Goal: Task Accomplishment & Management: Complete application form

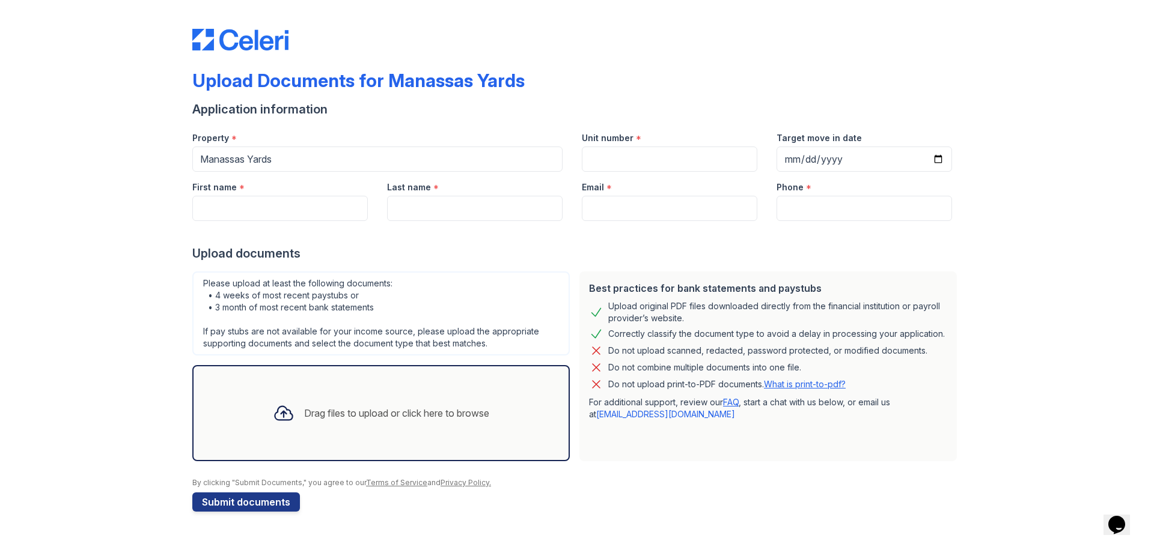
drag, startPoint x: 665, startPoint y: 2, endPoint x: 456, endPoint y: 249, distance: 324.1
click at [456, 249] on div "Upload documents" at bounding box center [576, 253] width 769 height 17
click at [268, 209] on input "First name" at bounding box center [279, 208] width 175 height 25
type input "a"
type input "Antai"
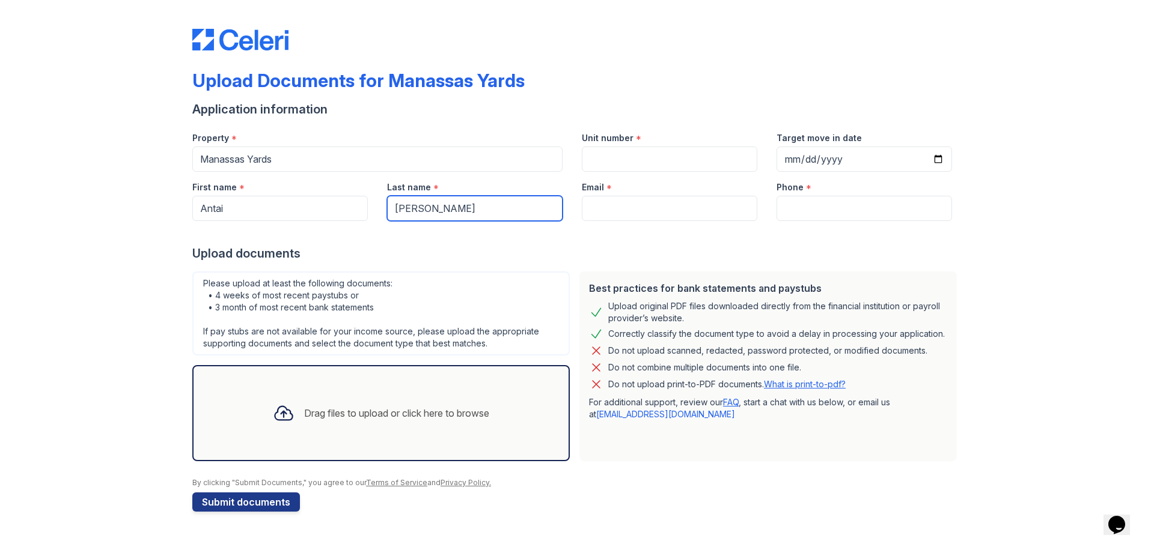
type input "[PERSON_NAME]"
click at [631, 210] on input "Email" at bounding box center [669, 208] width 175 height 25
paste input "[EMAIL_ADDRESS][DOMAIN_NAME]"
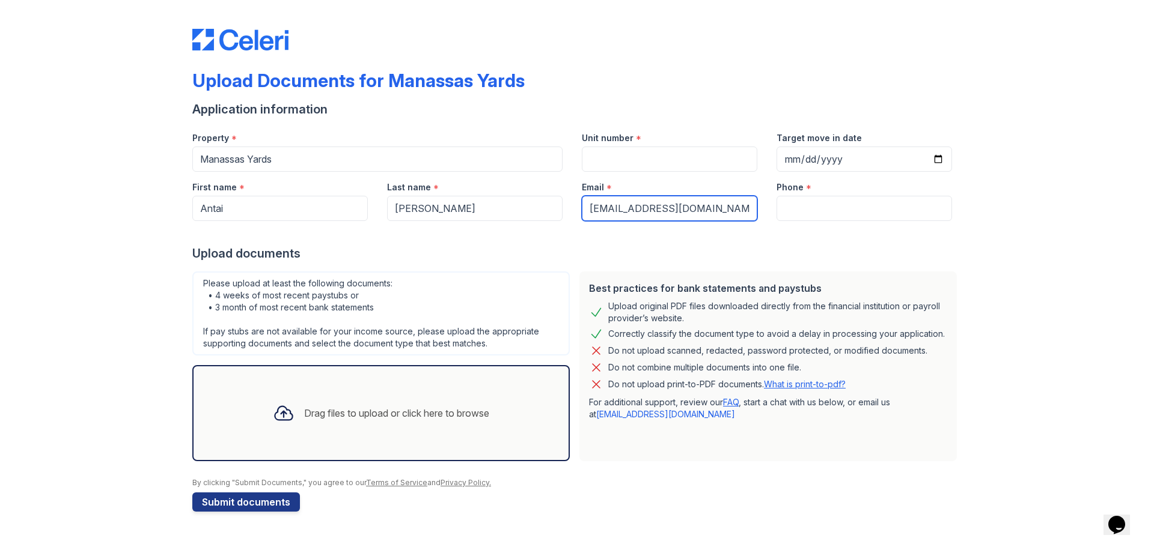
type input "[EMAIL_ADDRESS][DOMAIN_NAME]"
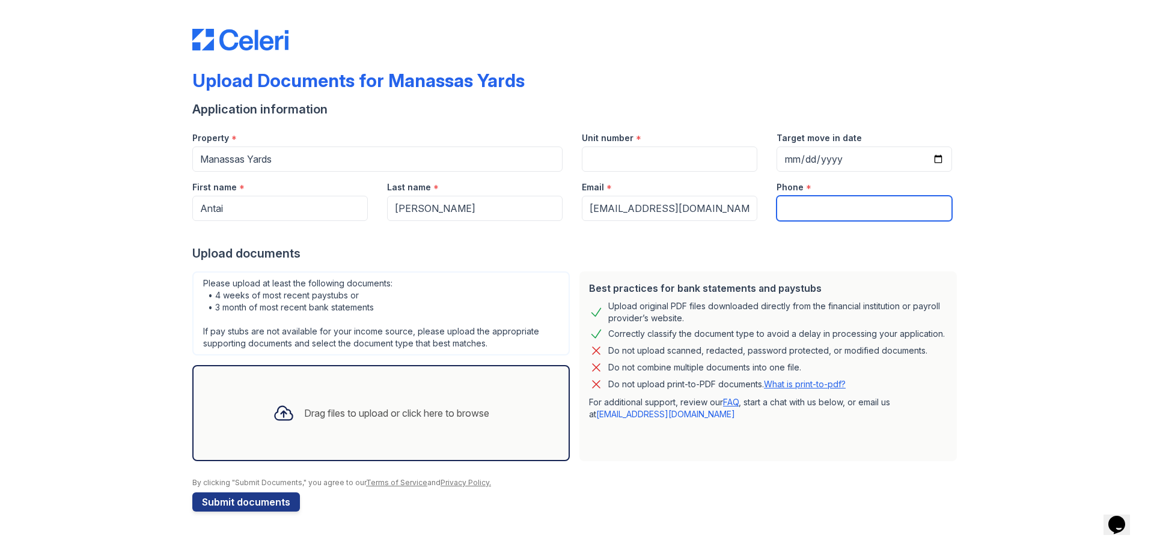
click at [820, 211] on input "Phone" at bounding box center [863, 208] width 175 height 25
paste input "[PHONE_NUMBER]"
type input "[PHONE_NUMBER]"
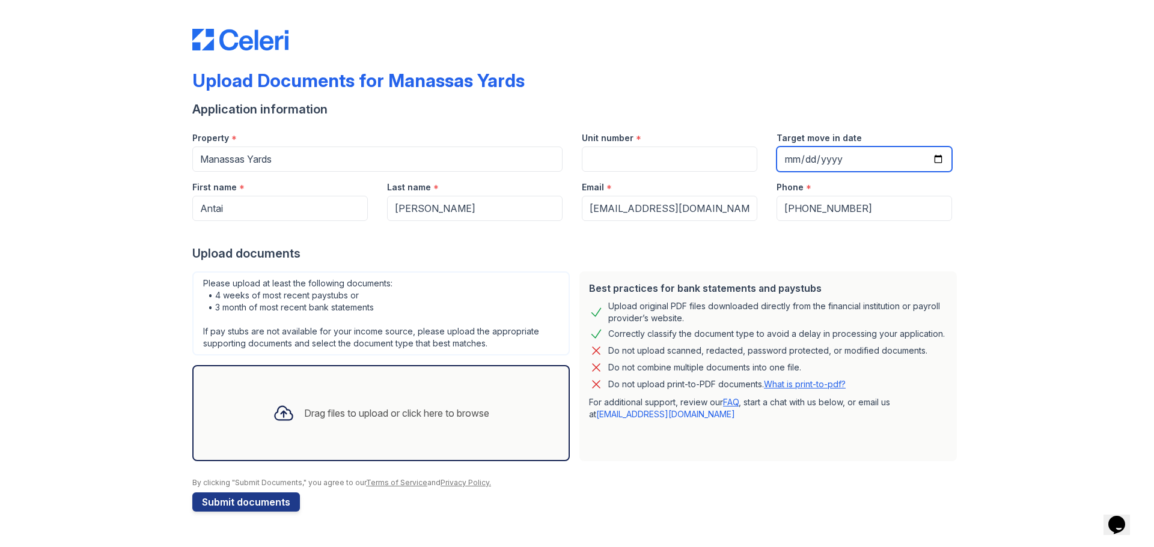
click at [941, 159] on input "Target move in date" at bounding box center [863, 159] width 175 height 25
type input "[DATE]"
click at [310, 404] on div "Drag files to upload or click here to browse" at bounding box center [381, 413] width 236 height 41
click at [382, 402] on div "Drag files to upload or click here to browse" at bounding box center [381, 413] width 236 height 41
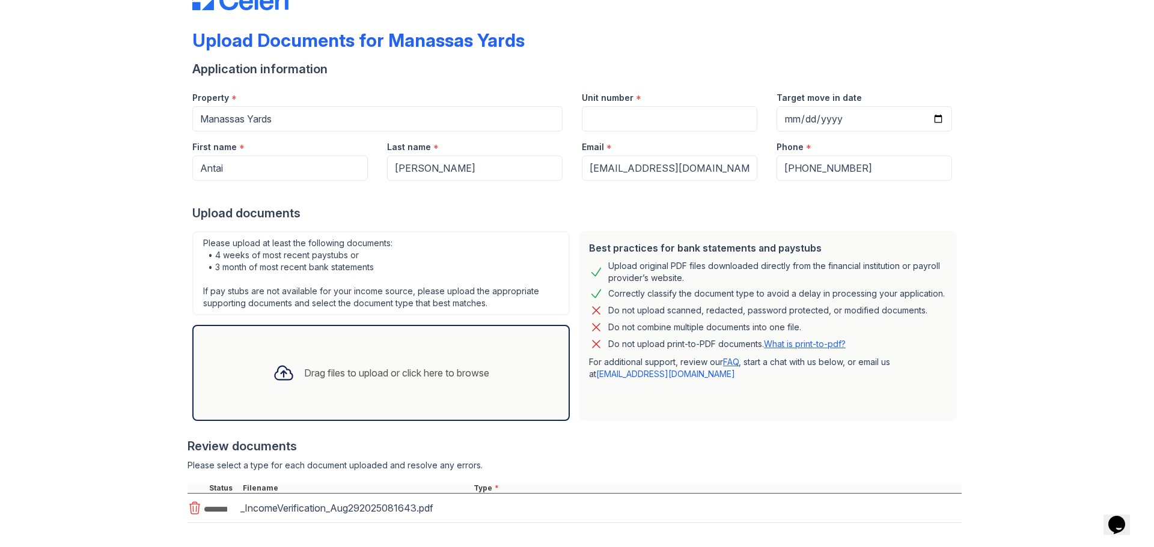
scroll to position [98, 0]
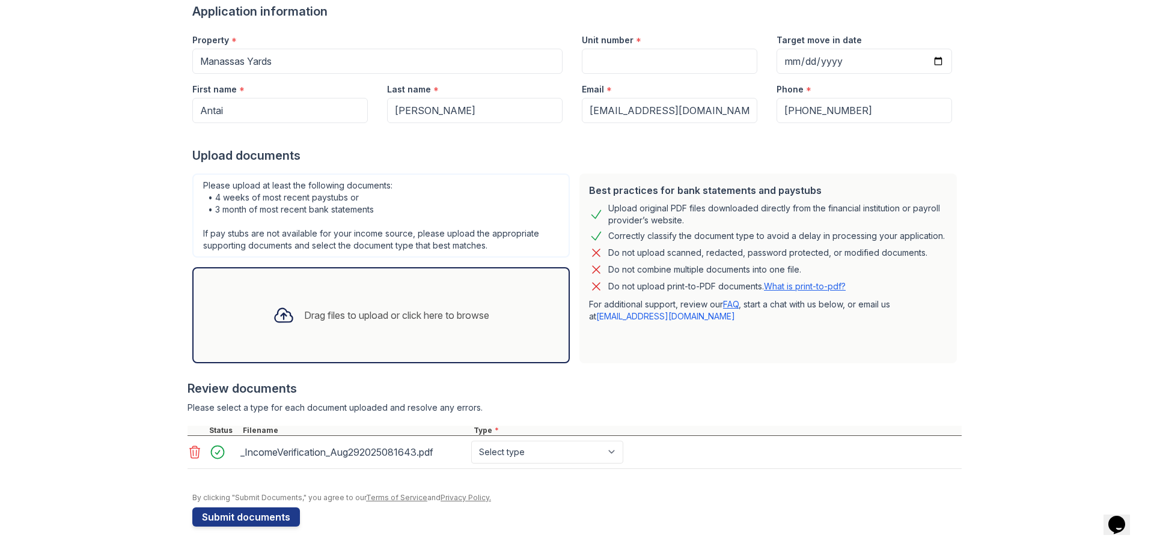
click at [328, 310] on div "Drag files to upload or click here to browse" at bounding box center [396, 315] width 185 height 14
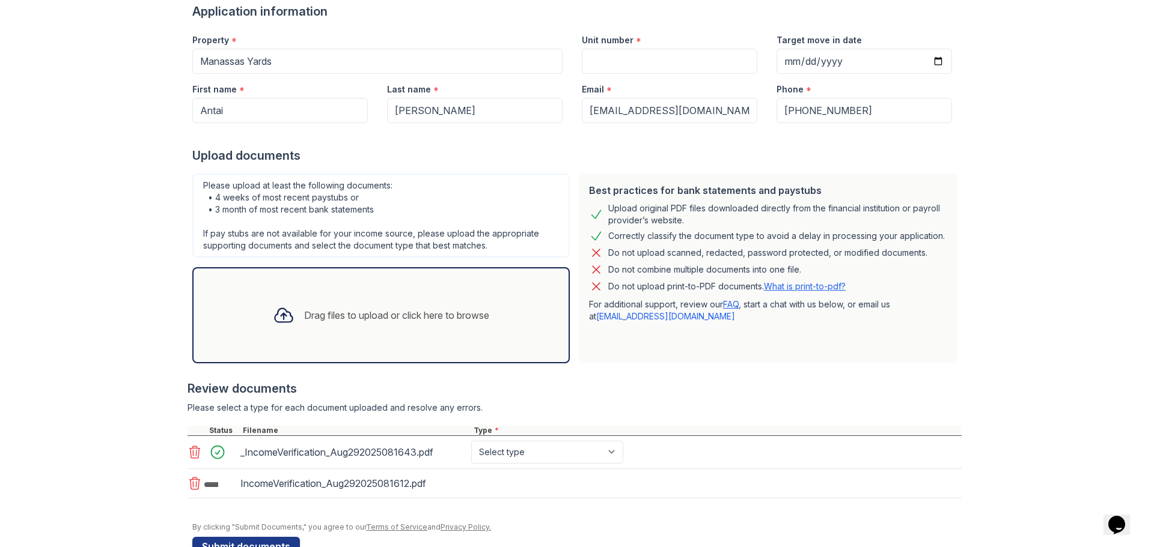
scroll to position [131, 0]
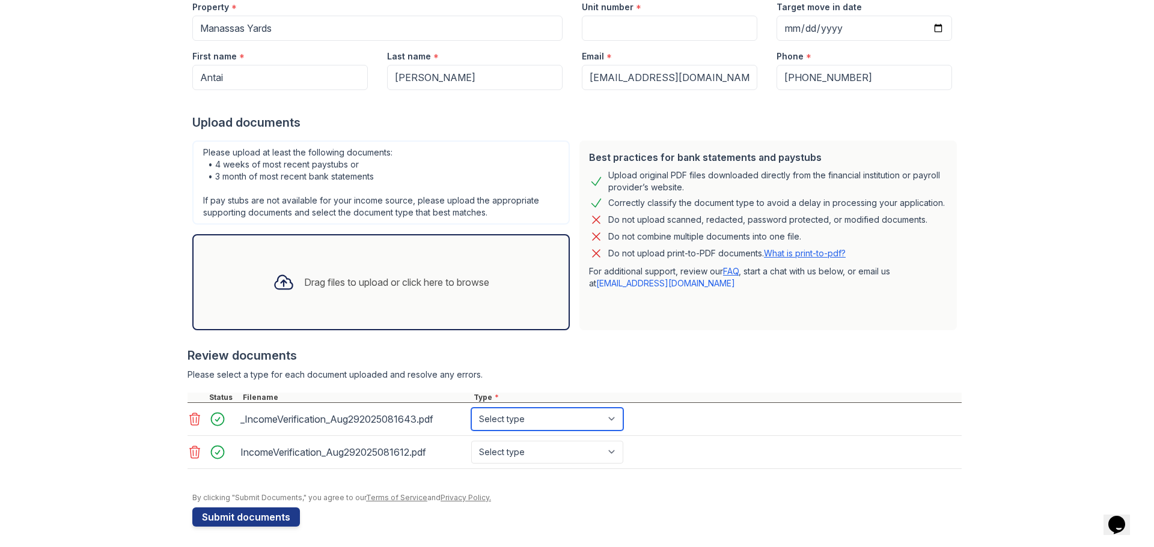
click at [610, 424] on select "Select type Paystub Bank Statement Offer Letter Tax Documents Benefit Award Let…" at bounding box center [547, 419] width 152 height 23
select select "paystub"
click at [471, 408] on select "Select type Paystub Bank Statement Offer Letter Tax Documents Benefit Award Let…" at bounding box center [547, 419] width 152 height 23
click at [552, 459] on select "Select type Paystub Bank Statement Offer Letter Tax Documents Benefit Award Let…" at bounding box center [547, 452] width 152 height 23
select select "paystub"
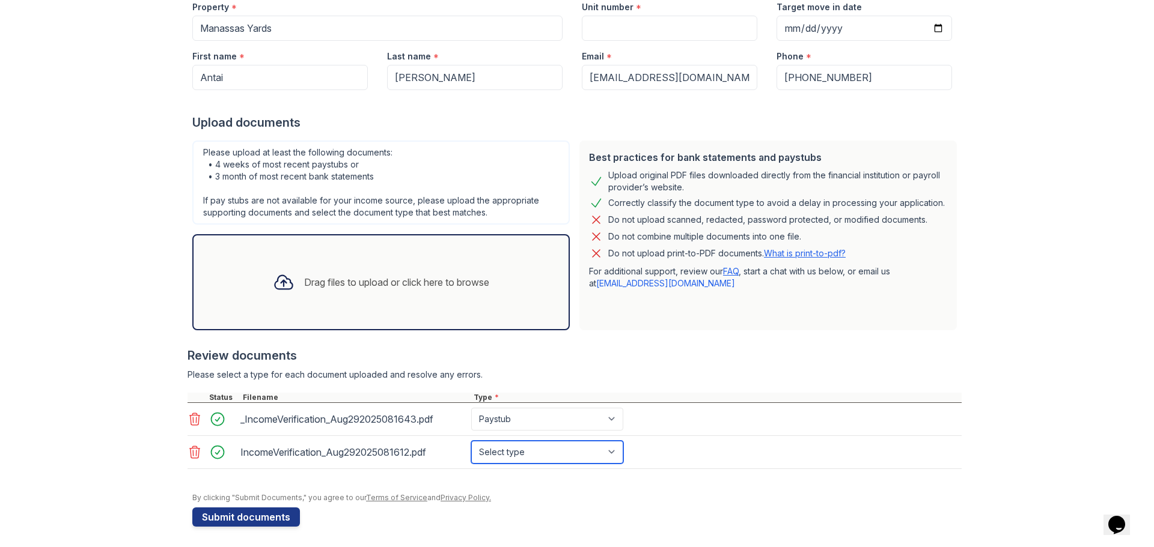
click at [471, 441] on select "Select type Paystub Bank Statement Offer Letter Tax Documents Benefit Award Let…" at bounding box center [547, 452] width 152 height 23
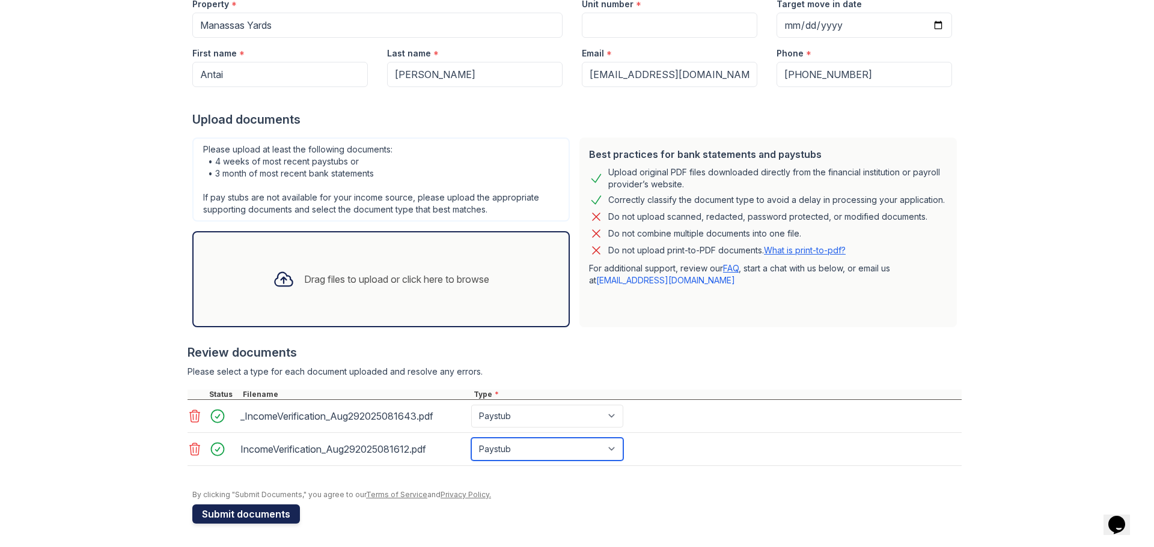
scroll to position [135, 0]
click at [292, 284] on div "Drag files to upload or click here to browse" at bounding box center [381, 278] width 236 height 41
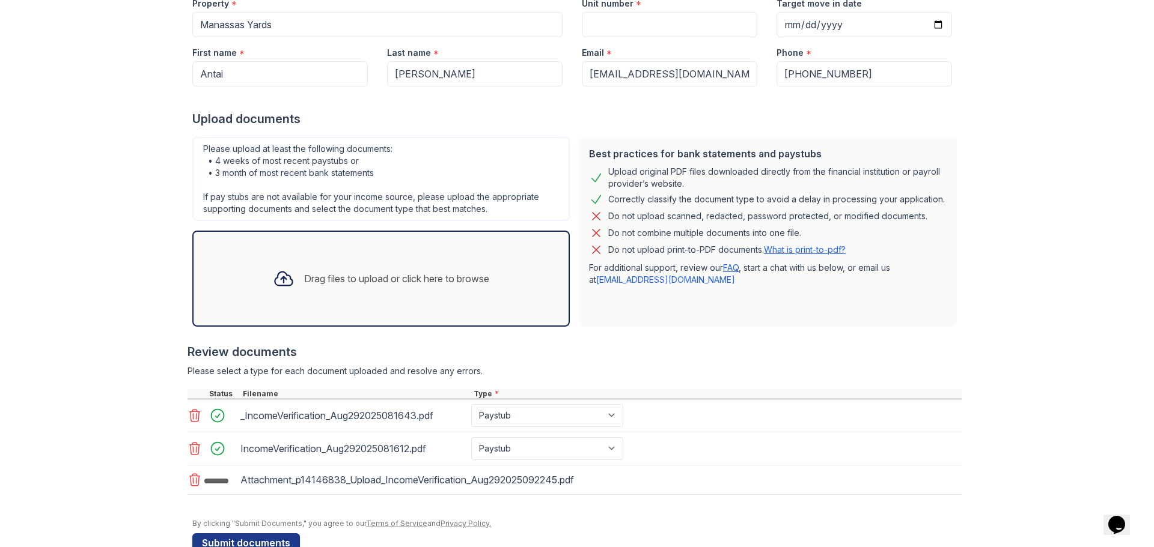
click at [305, 295] on div "Drag files to upload or click here to browse" at bounding box center [381, 278] width 236 height 41
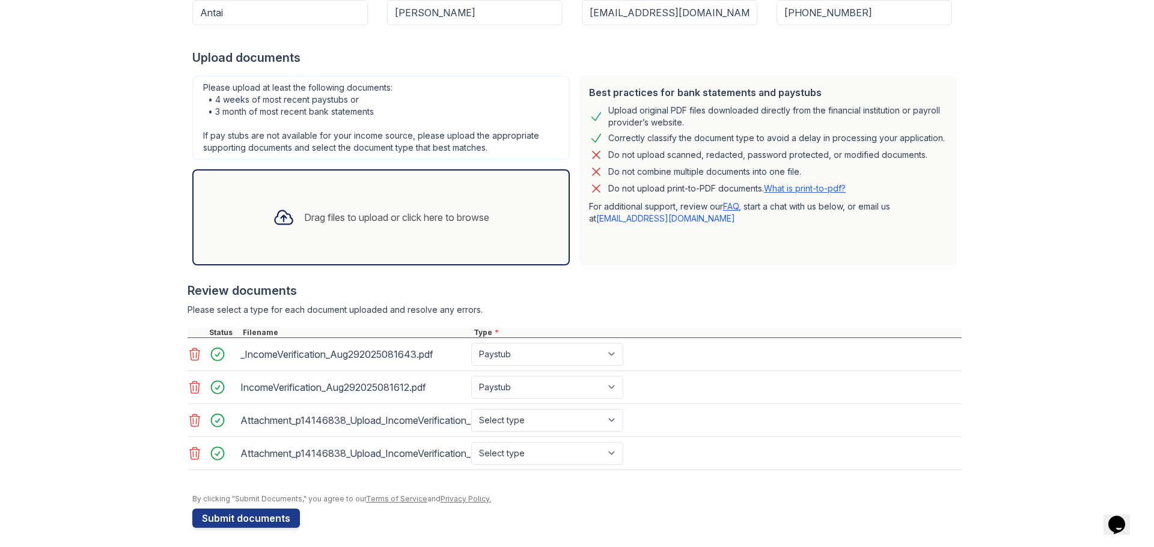
scroll to position [197, 0]
click at [587, 422] on select "Select type Paystub Bank Statement Offer Letter Tax Documents Benefit Award Let…" at bounding box center [547, 419] width 152 height 23
select select "paystub"
click at [471, 408] on select "Select type Paystub Bank Statement Offer Letter Tax Documents Benefit Award Let…" at bounding box center [547, 419] width 152 height 23
click at [520, 454] on select "Select type Paystub Bank Statement Offer Letter Tax Documents Benefit Award Let…" at bounding box center [547, 452] width 152 height 23
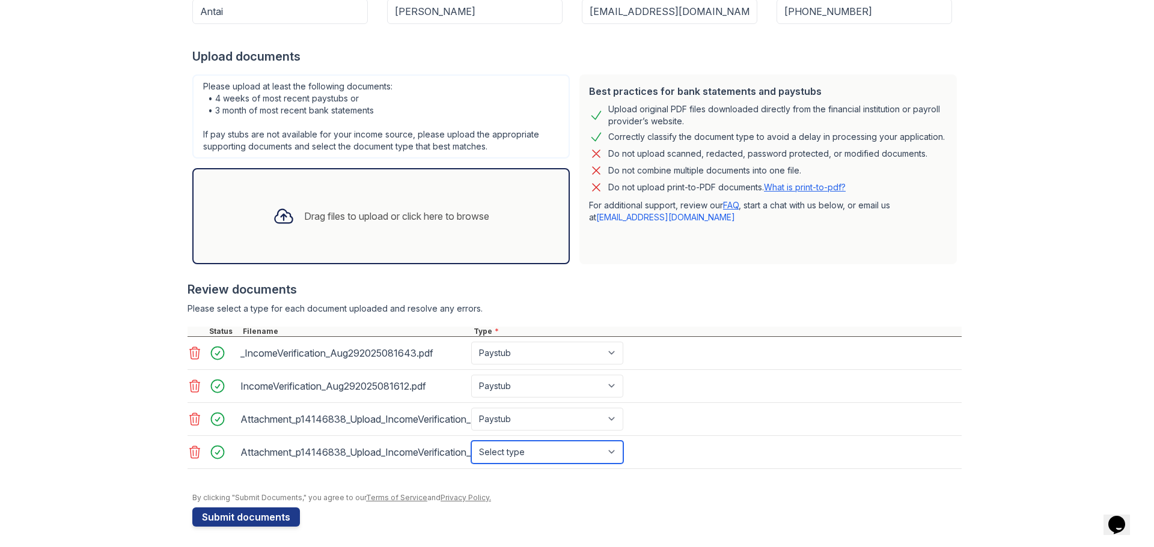
select select "paystub"
click at [471, 441] on select "Select type Paystub Bank Statement Offer Letter Tax Documents Benefit Award Let…" at bounding box center [547, 452] width 152 height 23
click at [254, 514] on button "Submit documents" at bounding box center [246, 517] width 108 height 19
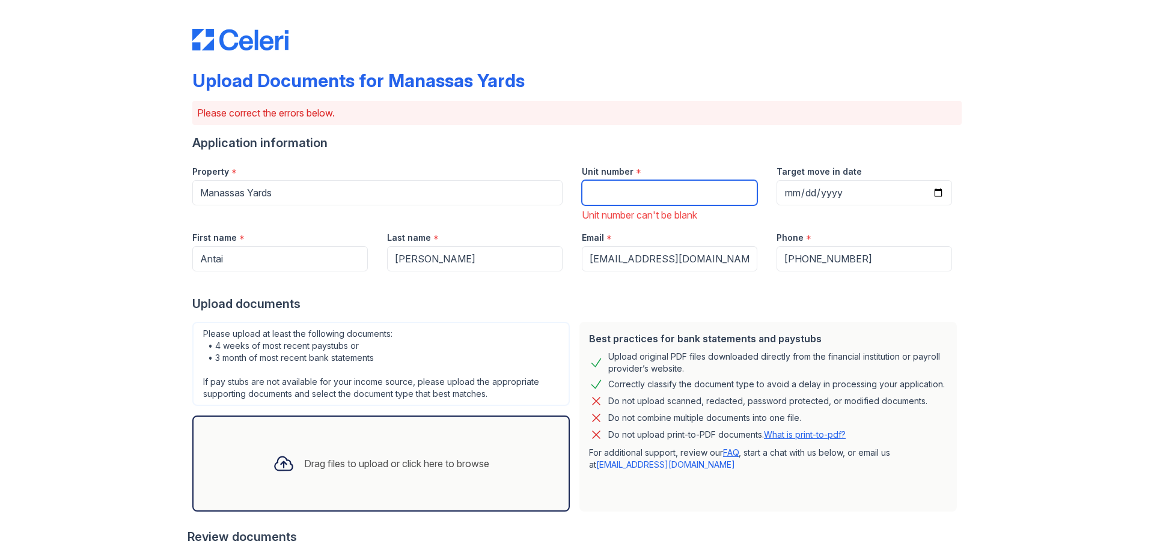
click at [633, 194] on input "Unit number" at bounding box center [669, 192] width 175 height 25
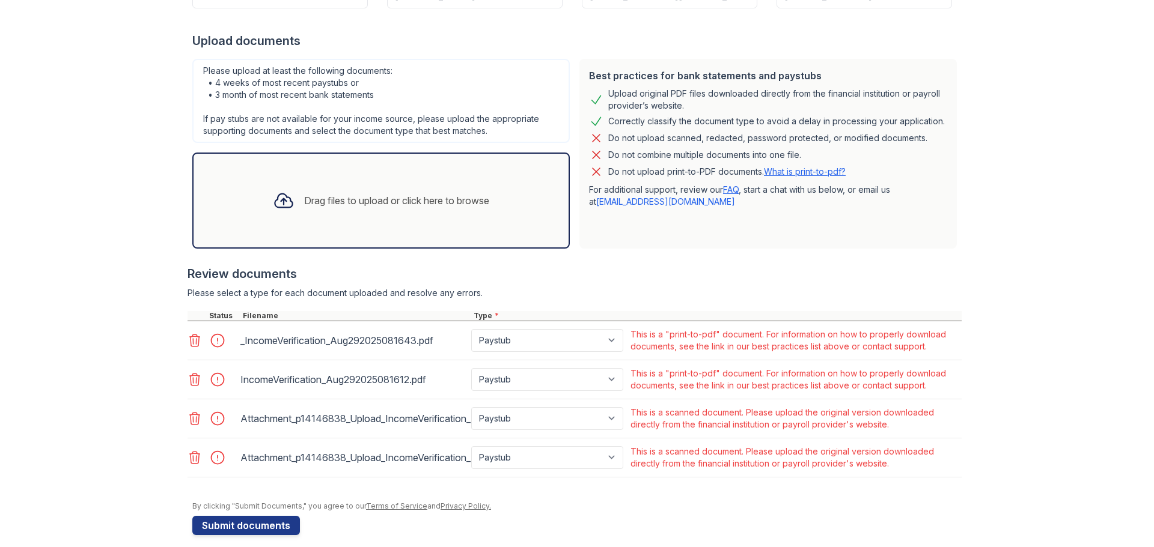
scroll to position [275, 0]
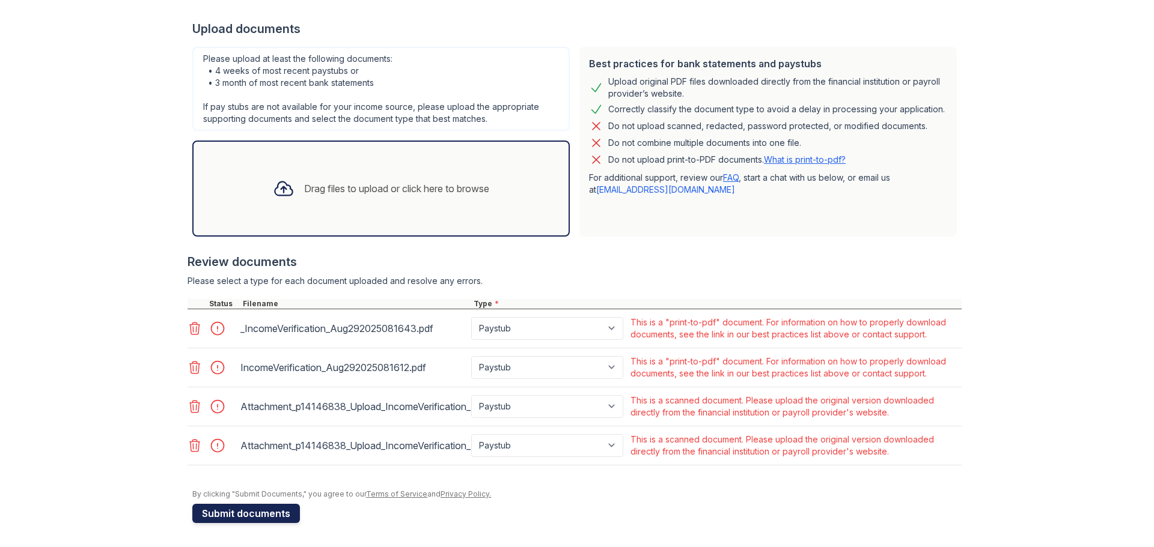
type input "1215"
click at [243, 513] on button "Submit documents" at bounding box center [246, 513] width 108 height 19
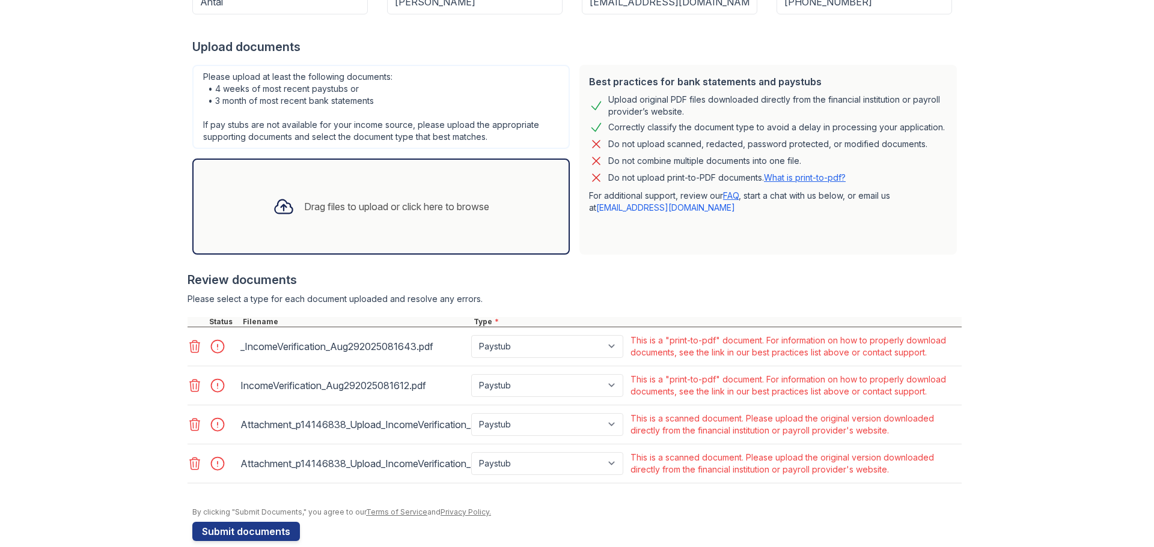
scroll to position [258, 0]
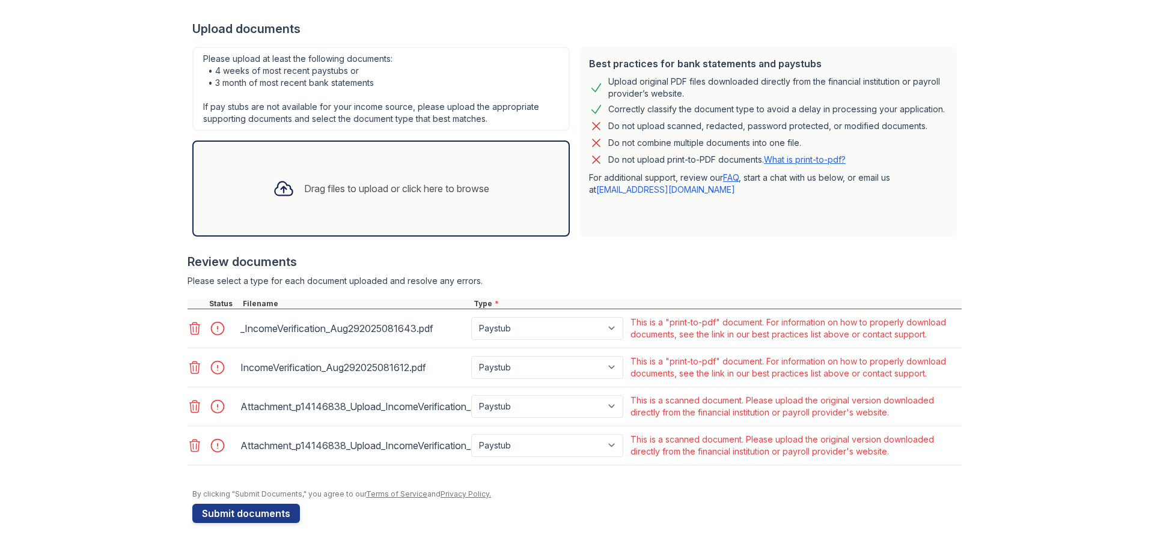
click at [739, 376] on div "This is a "print-to-pdf" document. For information on how to properly download …" at bounding box center [794, 368] width 329 height 24
